Goal: Transaction & Acquisition: Purchase product/service

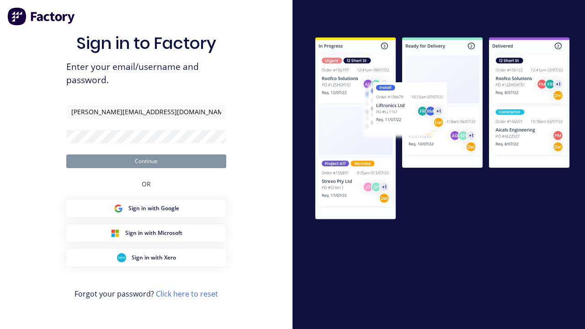
type input "[PERSON_NAME][EMAIL_ADDRESS][DOMAIN_NAME]"
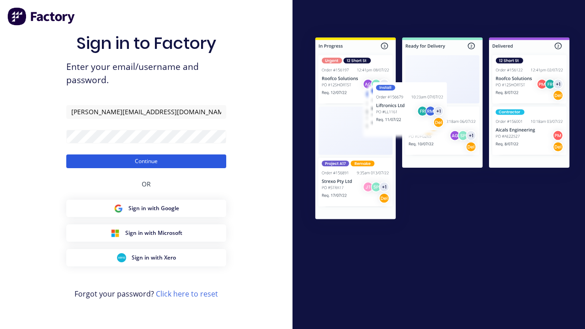
click at [146, 161] on button "Continue" at bounding box center [146, 161] width 160 height 14
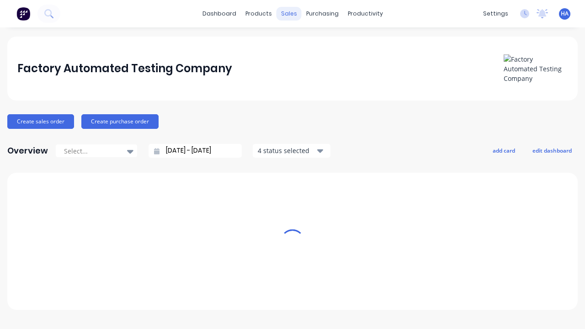
click at [289, 14] on div "sales" at bounding box center [288, 14] width 25 height 14
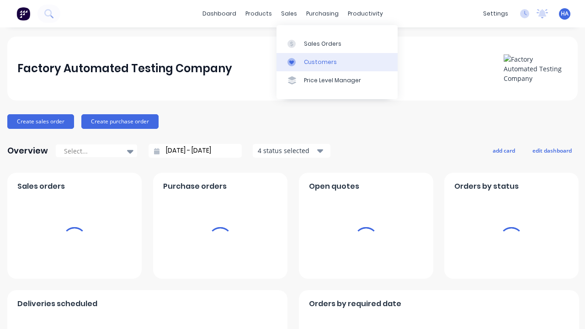
click at [337, 62] on link "Customers" at bounding box center [336, 62] width 121 height 18
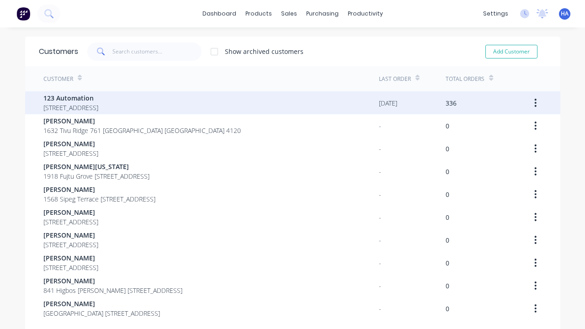
click at [98, 98] on span "123 Automation" at bounding box center [70, 98] width 55 height 10
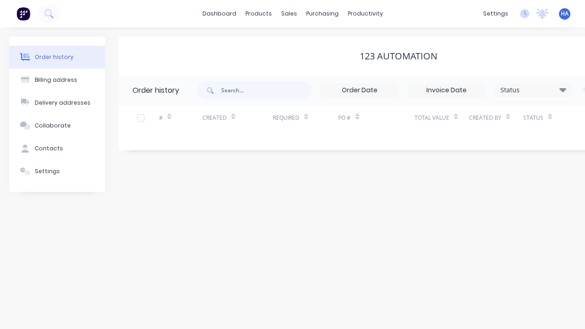
scroll to position [0, 93]
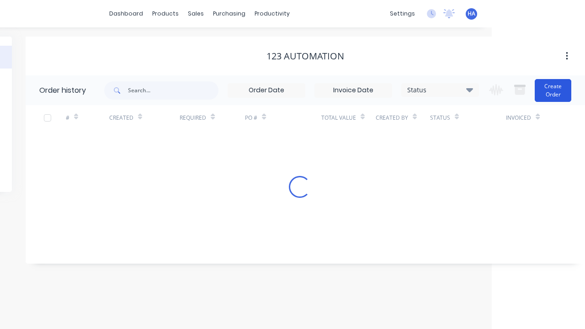
click at [553, 90] on button "Create Order" at bounding box center [553, 90] width 37 height 23
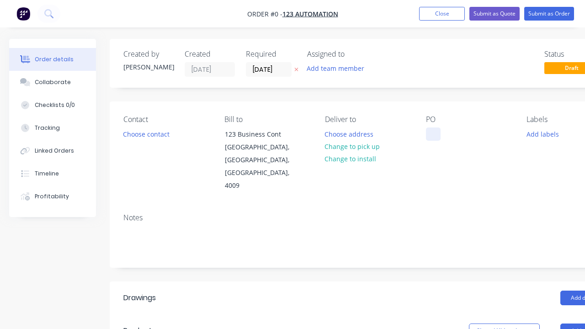
click at [433, 134] on div at bounding box center [433, 133] width 15 height 13
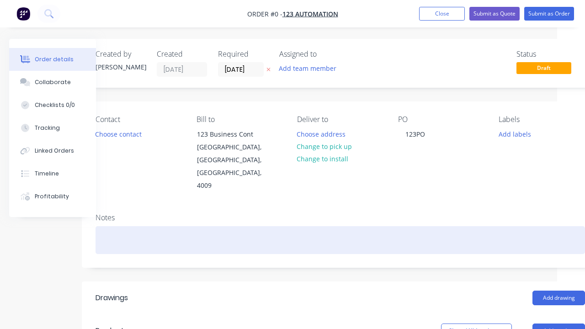
click at [340, 214] on div "Order details Collaborate Checklists 0/0 Tracking Linked Orders Timeline Profit…" at bounding box center [290, 325] width 636 height 572
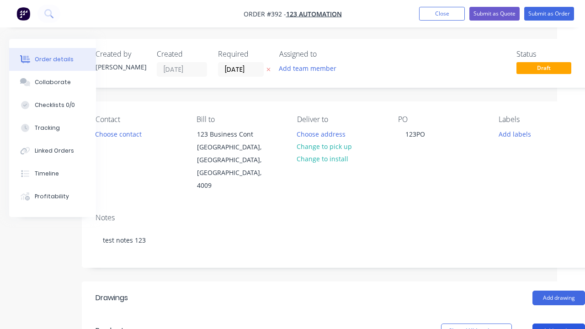
click at [558, 324] on button "Add product" at bounding box center [558, 331] width 53 height 15
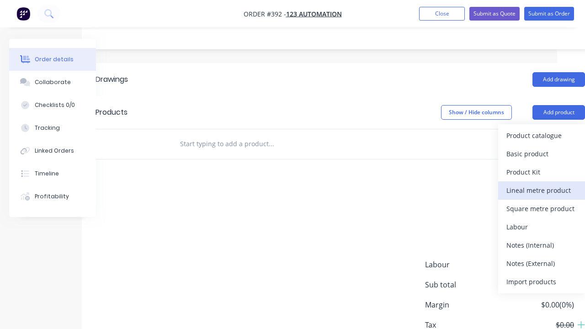
click at [541, 184] on div "Lineal metre product" at bounding box center [541, 190] width 70 height 13
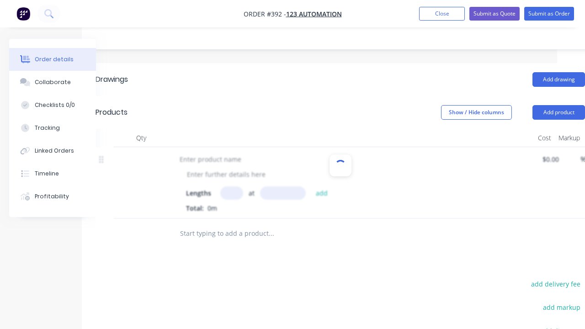
scroll to position [29, 0]
